Goal: Use online tool/utility: Utilize a website feature to perform a specific function

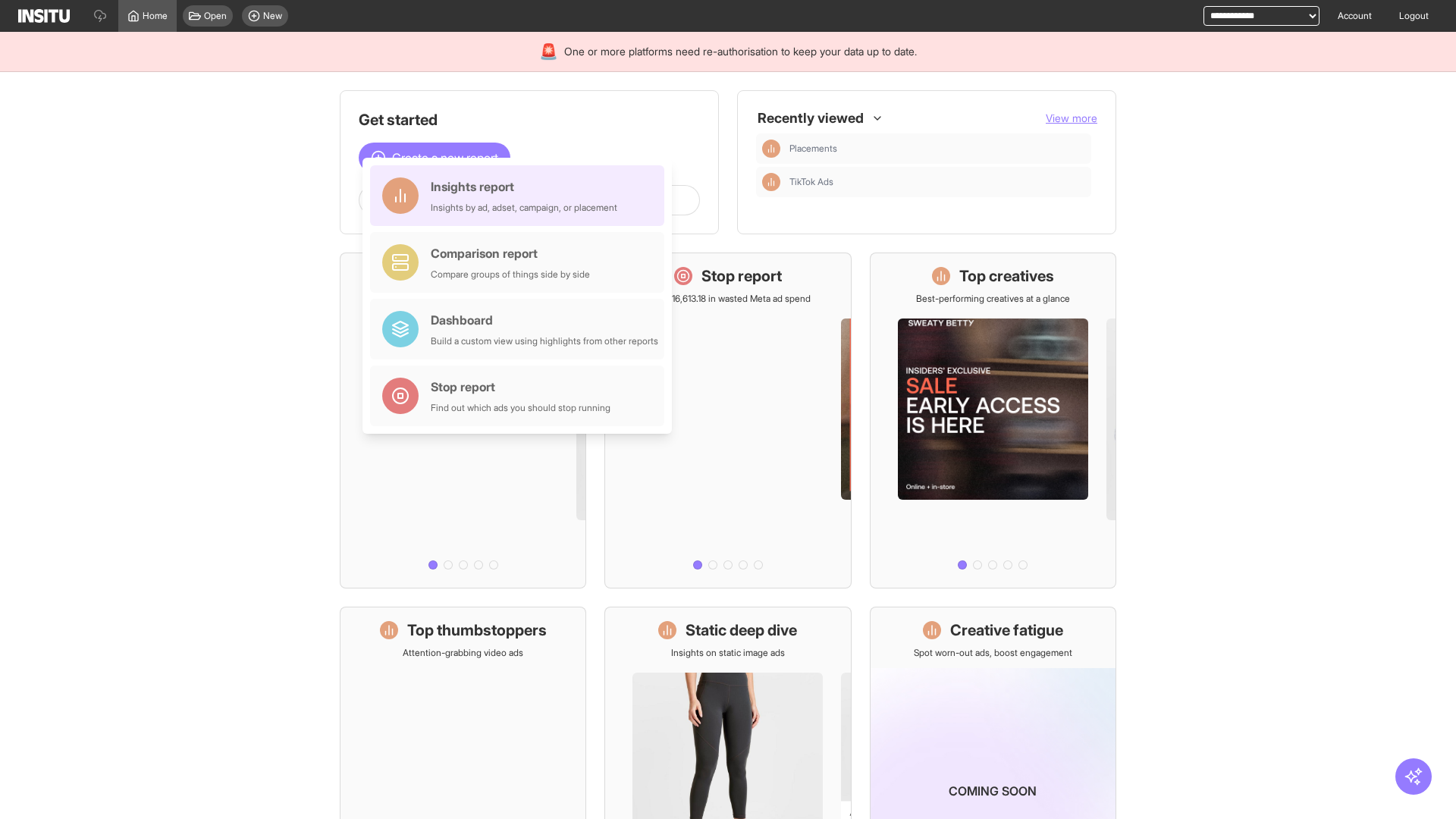
click at [521, 195] on div "Insights report Insights by ad, adset, campaign, or placement" at bounding box center [524, 195] width 187 height 36
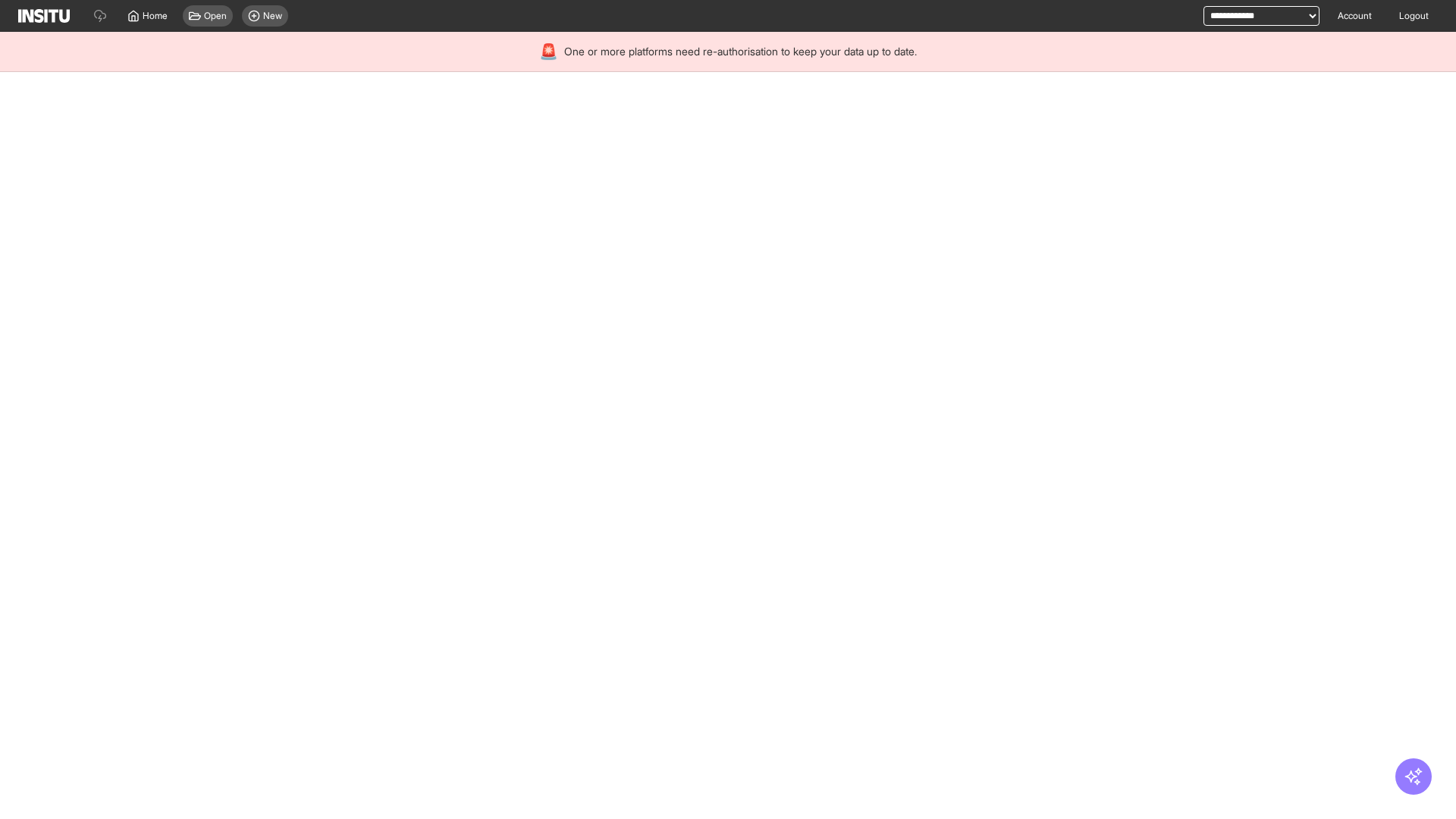
select select "**"
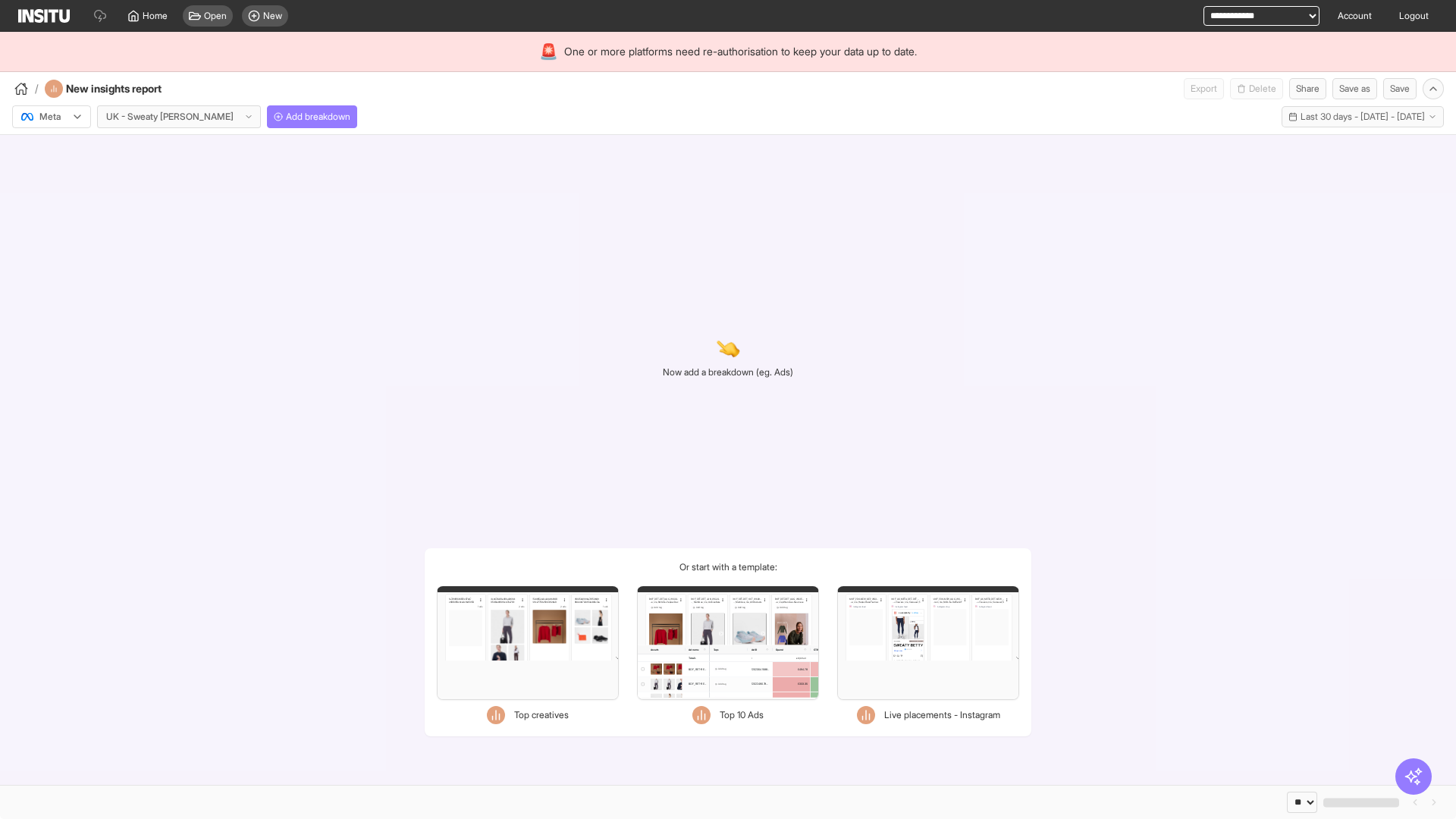
click at [51, 117] on div at bounding box center [41, 116] width 43 height 15
click at [51, 149] on span "Meta" at bounding box center [51, 149] width 21 height 13
click at [286, 117] on span "Add breakdown" at bounding box center [319, 116] width 65 height 12
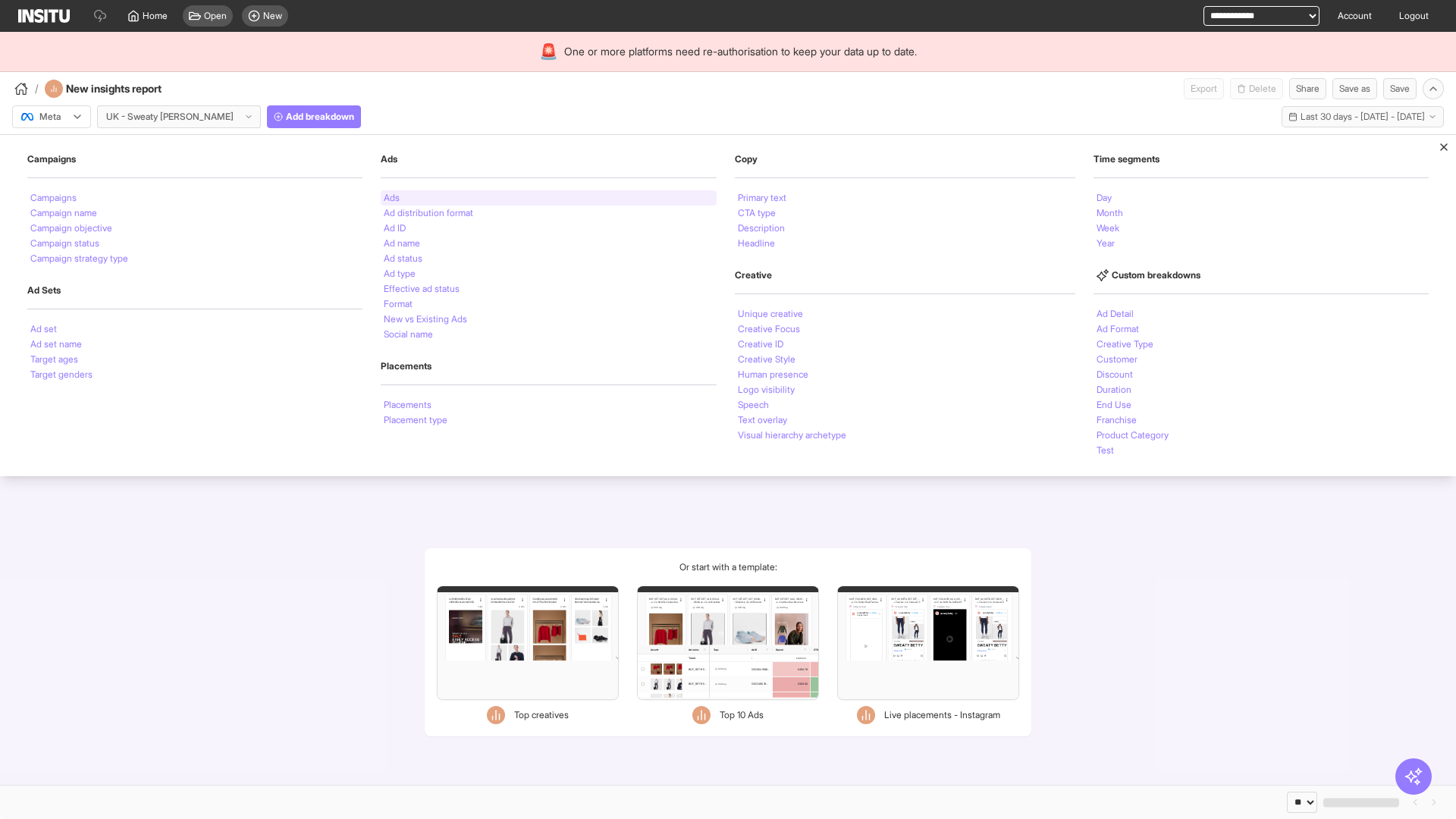
click at [390, 198] on li "Ads" at bounding box center [391, 198] width 16 height 9
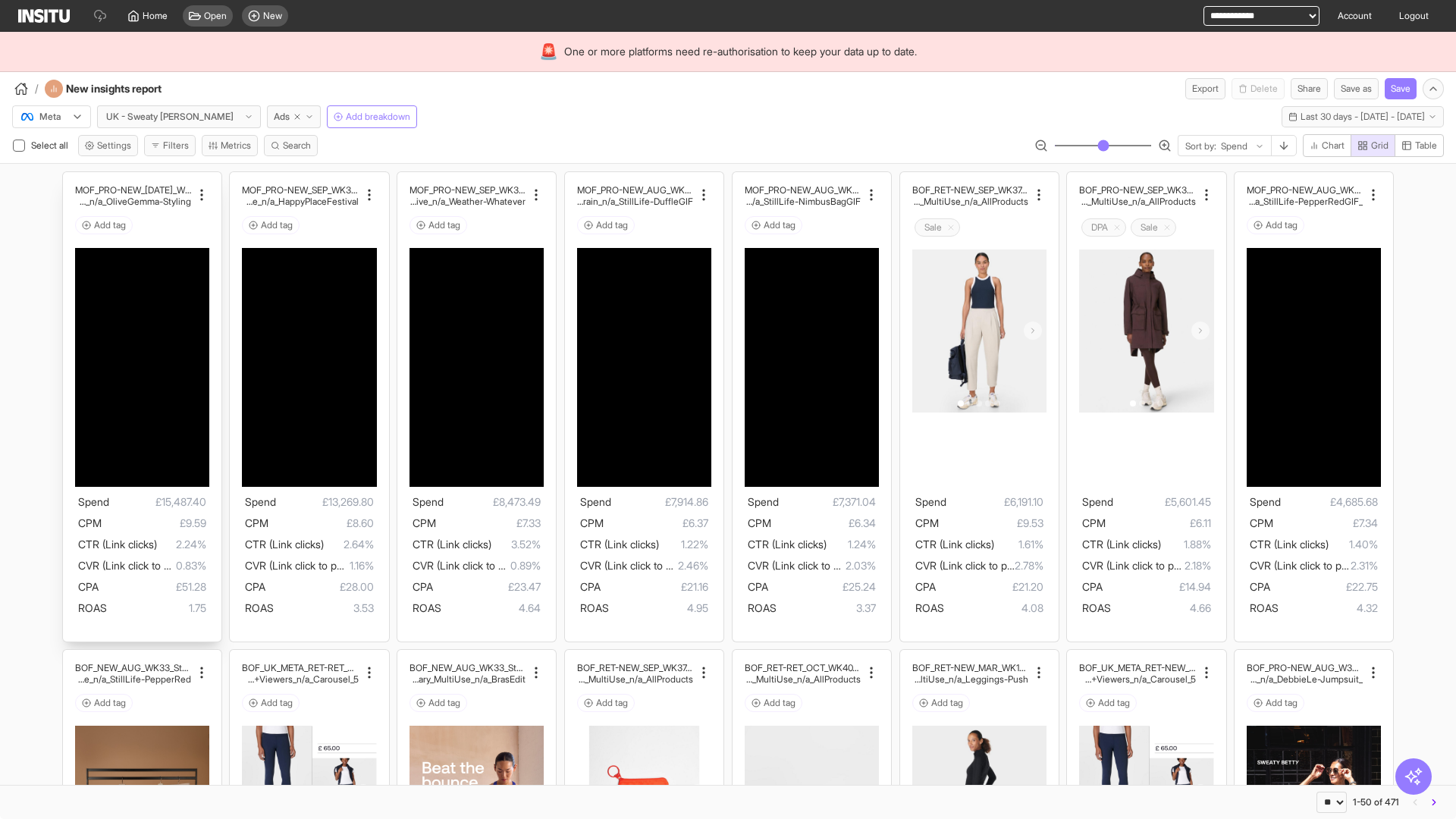
click at [70, 179] on div "MOF_PRO-NEW_[DATE]_WK31_Video_20sUnder_FullPrice_Mult iCat_Explorer_GangGang_Li…" at bounding box center [142, 407] width 158 height 470
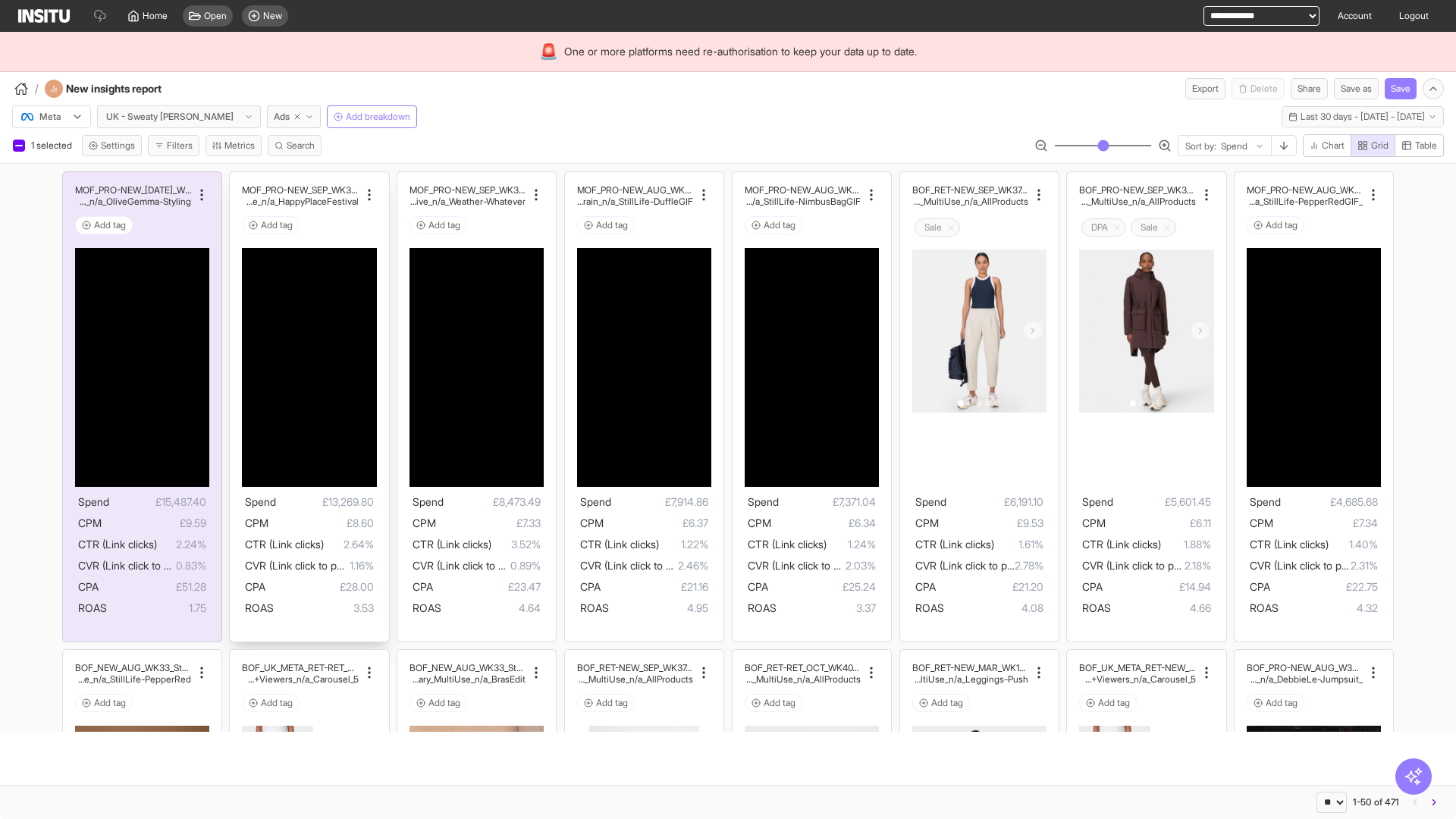
click at [237, 179] on div "MOF_PRO-NEW_SEP_WK36_Video_30sUnder_FullPrice_Multi Cat_MultiFran_Secondary_Liv…" at bounding box center [309, 407] width 158 height 470
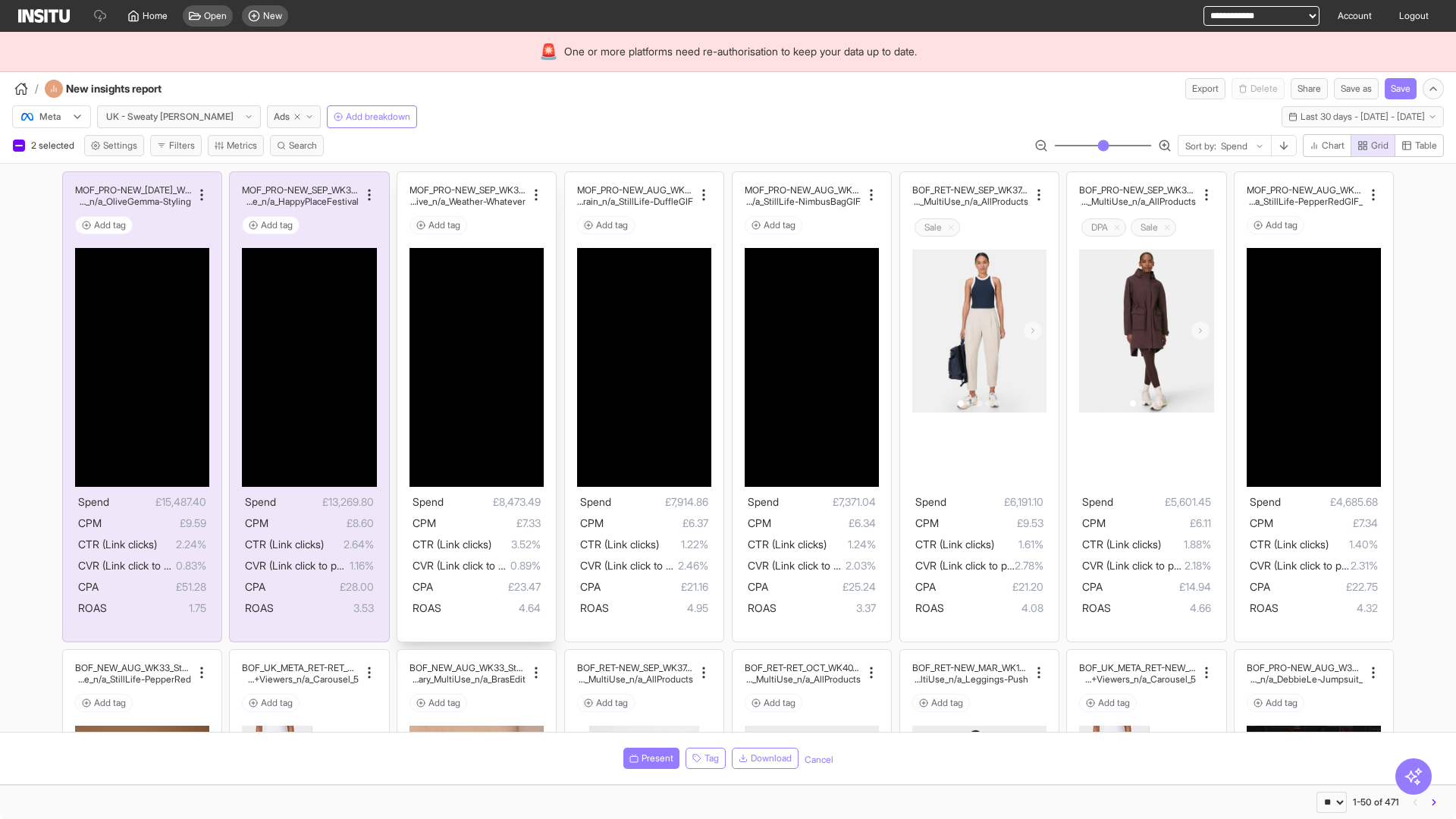
click at [405, 179] on div "MOF_PRO-NEW_SEP_WK36_Video_60sUnder_WeatherWhatever_O uterwear_MultiFran_SparkA…" at bounding box center [477, 407] width 158 height 470
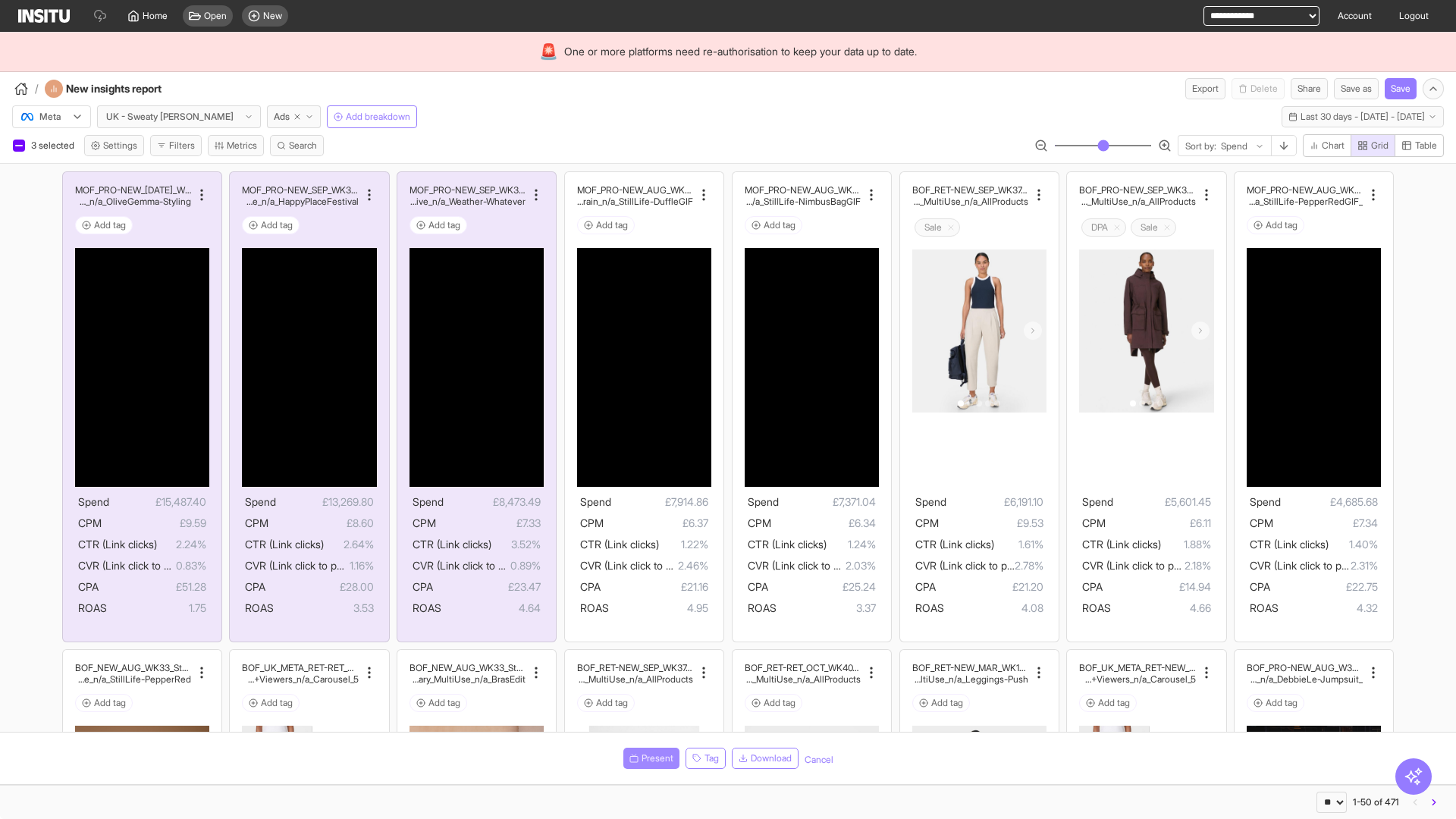
click at [648, 758] on span "Present" at bounding box center [658, 758] width 32 height 12
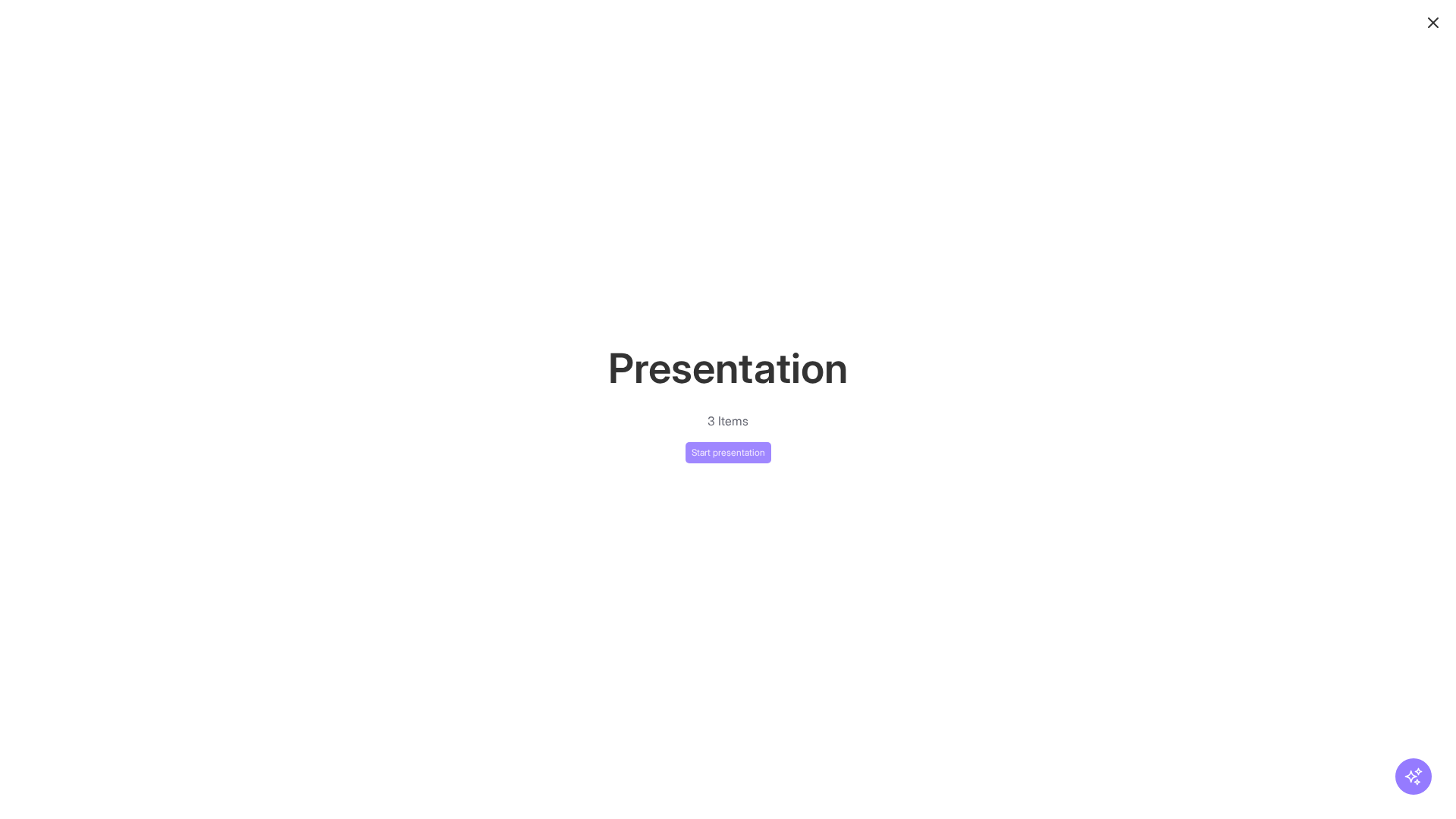
click at [728, 452] on button "Start presentation" at bounding box center [728, 452] width 85 height 21
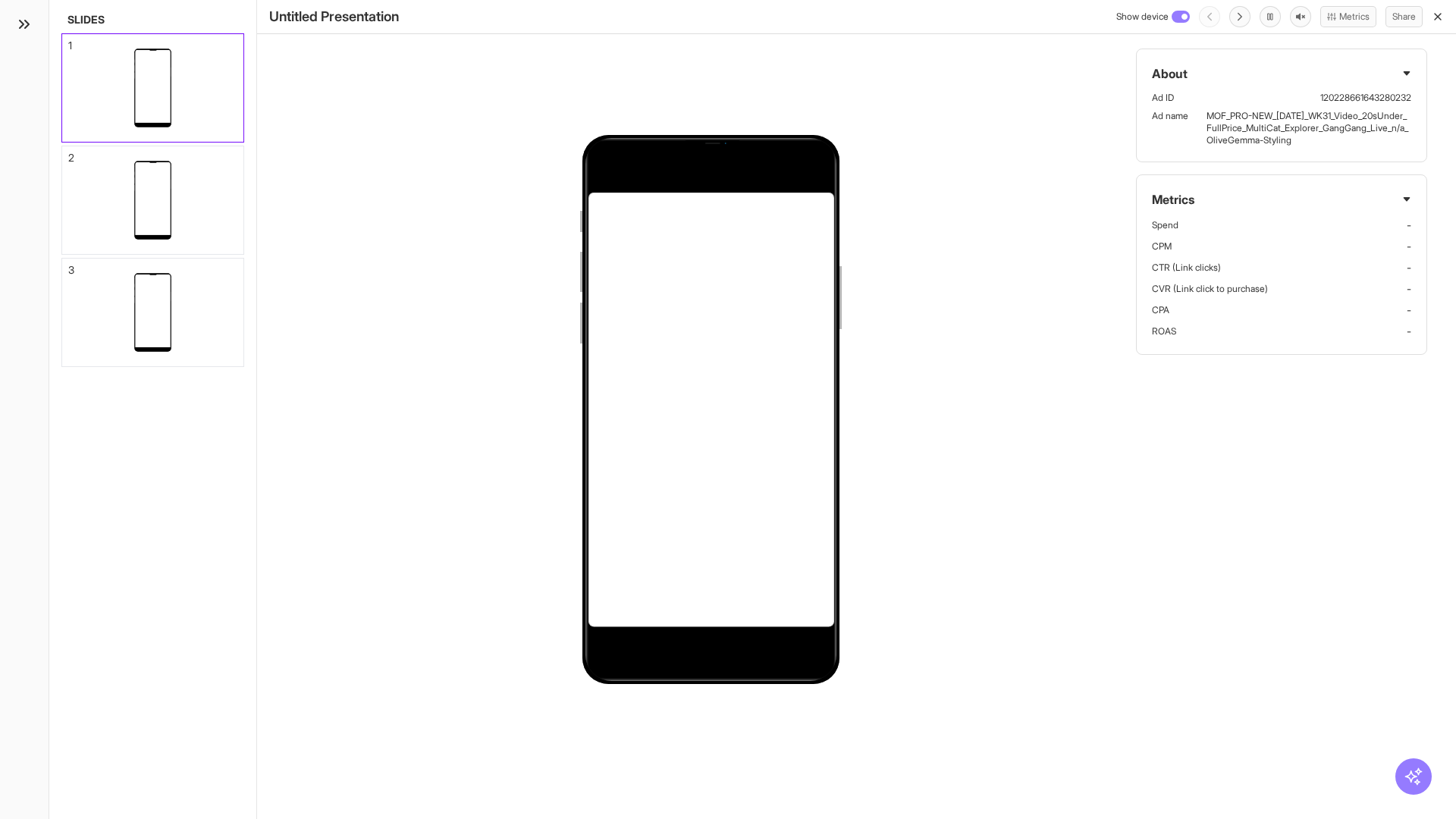
click at [69, 41] on div "1" at bounding box center [70, 45] width 4 height 10
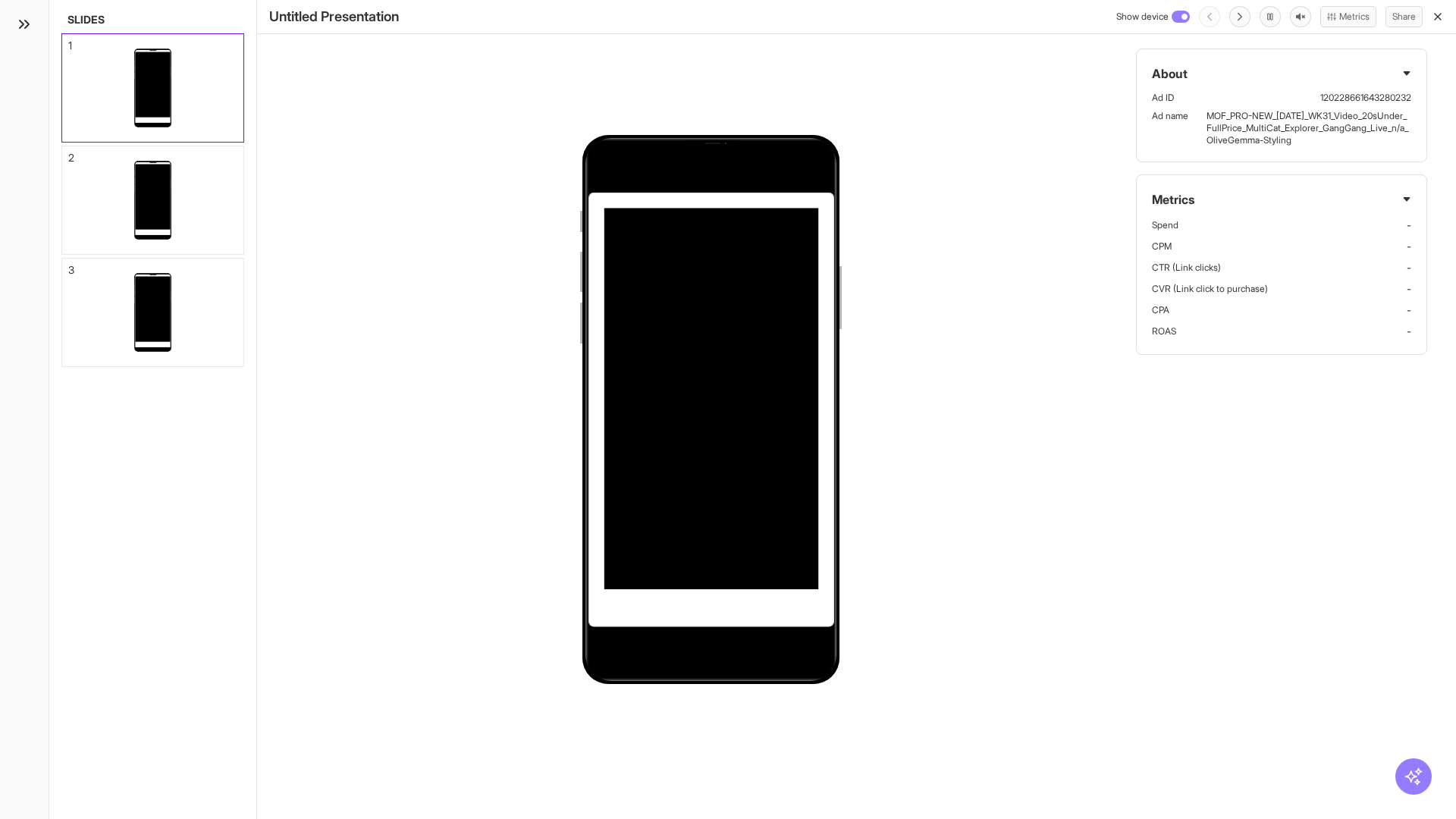
click at [69, 153] on div "2" at bounding box center [71, 157] width 6 height 10
click at [69, 266] on div "3" at bounding box center [71, 270] width 6 height 10
